Goal: Transaction & Acquisition: Purchase product/service

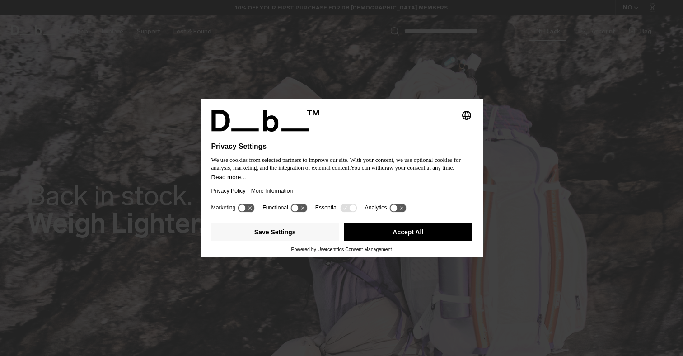
click at [413, 239] on button "Accept All" at bounding box center [408, 232] width 128 height 18
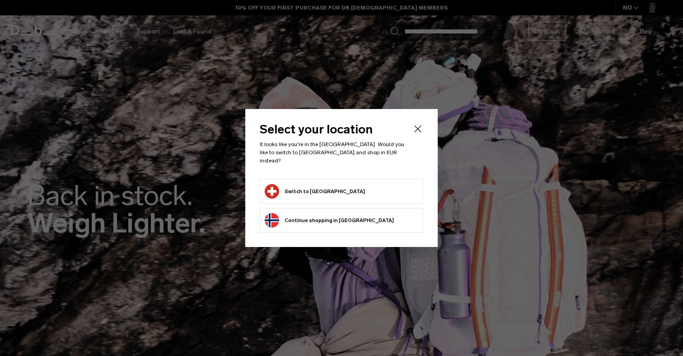
click at [339, 189] on form "Switch to [GEOGRAPHIC_DATA]" at bounding box center [342, 191] width 154 height 14
click at [416, 132] on icon "Close" at bounding box center [418, 128] width 11 height 11
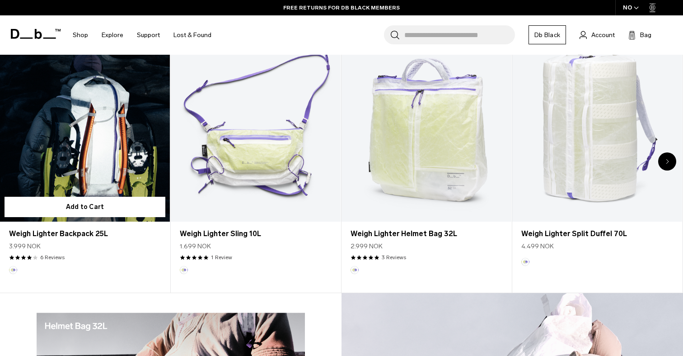
scroll to position [449, 0]
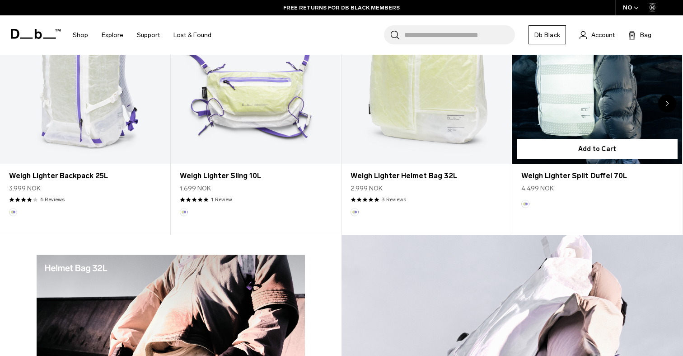
click at [563, 84] on link "Weigh Lighter Split Duffel 70L" at bounding box center [597, 69] width 170 height 189
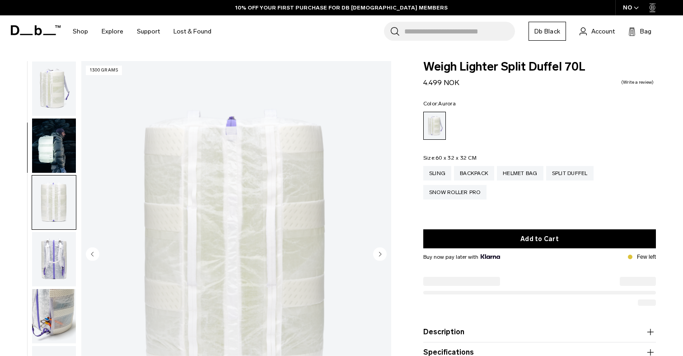
click at [50, 289] on img "button" at bounding box center [54, 316] width 44 height 54
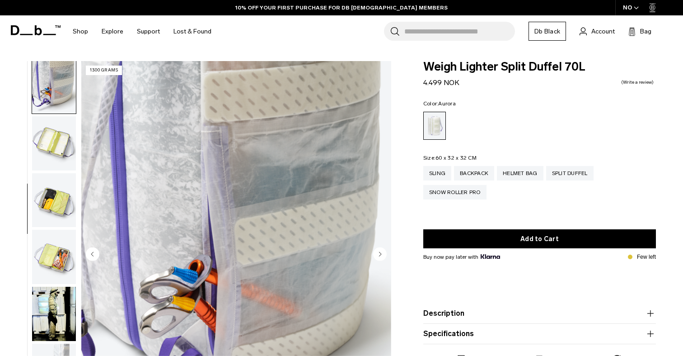
scroll to position [230, 0]
click at [53, 196] on img "button" at bounding box center [54, 200] width 44 height 54
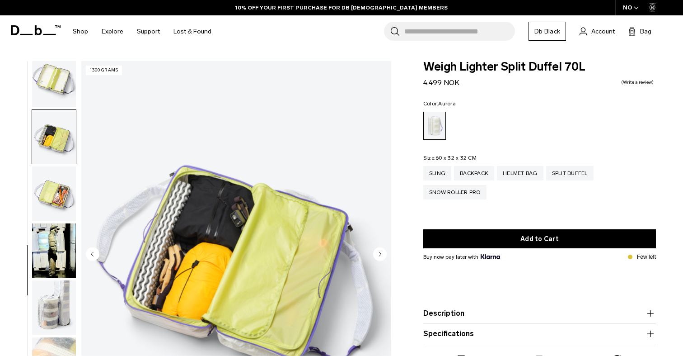
scroll to position [301, 0]
click at [53, 214] on img "button" at bounding box center [54, 193] width 44 height 54
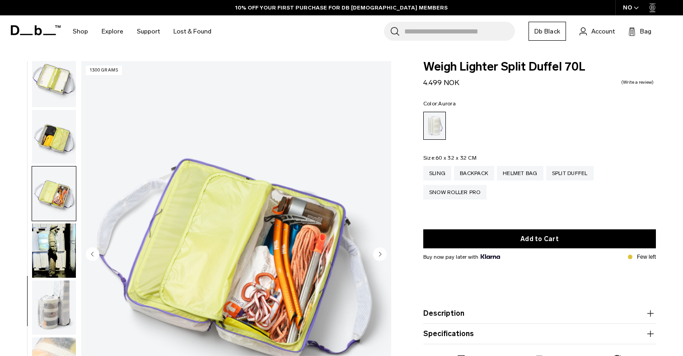
click at [52, 224] on img "button" at bounding box center [54, 250] width 44 height 54
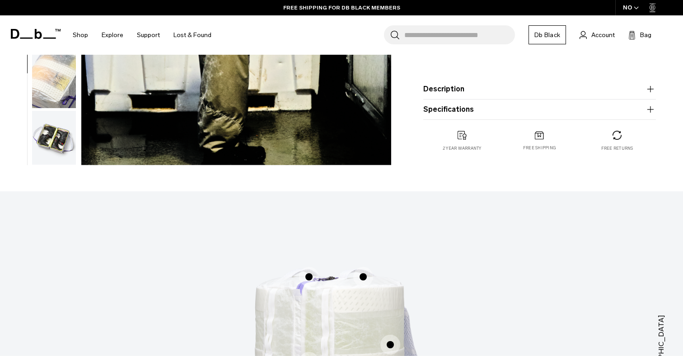
scroll to position [283, 0]
click at [56, 134] on img "button" at bounding box center [54, 138] width 44 height 54
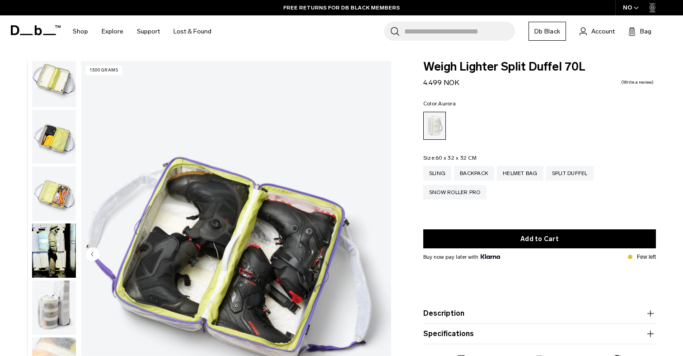
scroll to position [0, 0]
click at [633, 7] on div "NO" at bounding box center [631, 7] width 32 height 15
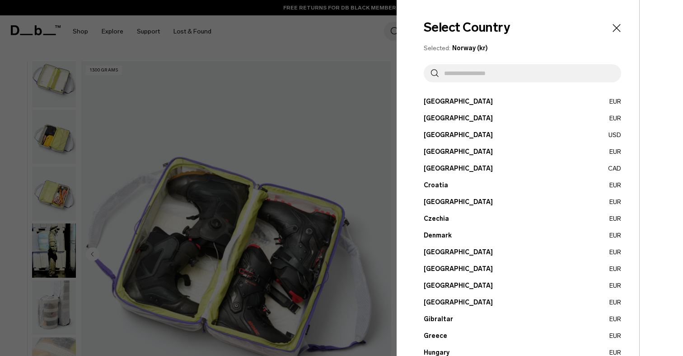
click at [619, 23] on icon "Close" at bounding box center [617, 28] width 13 height 13
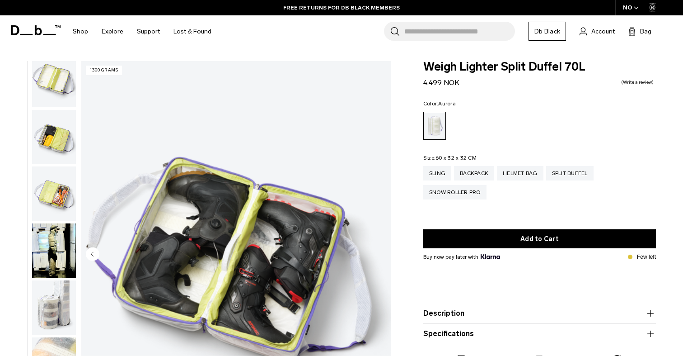
click at [651, 9] on icon at bounding box center [653, 7] width 6 height 9
click at [628, 10] on div "NO" at bounding box center [631, 7] width 32 height 15
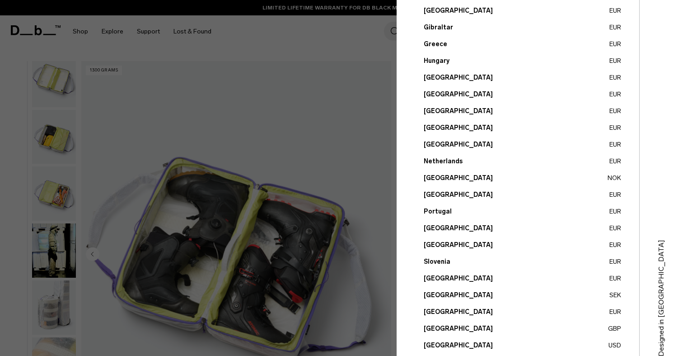
scroll to position [280, 0]
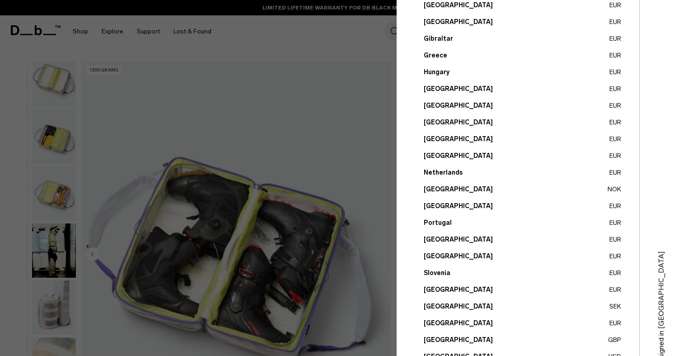
click at [449, 174] on button "Netherlands EUR" at bounding box center [522, 172] width 197 height 9
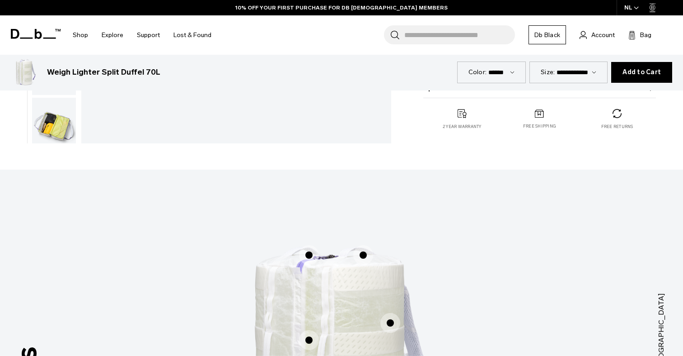
scroll to position [101, 0]
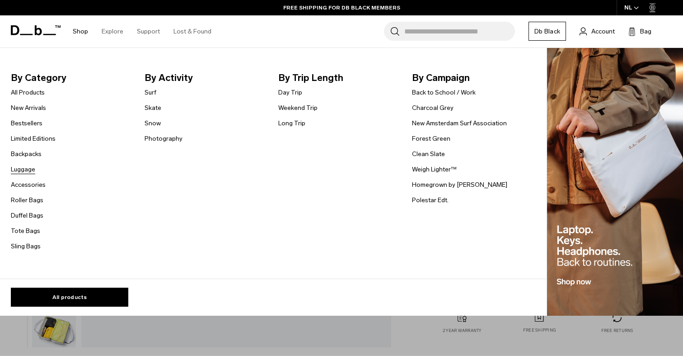
click at [24, 167] on link "Luggage" at bounding box center [23, 168] width 24 height 9
